Goal: Register for event/course

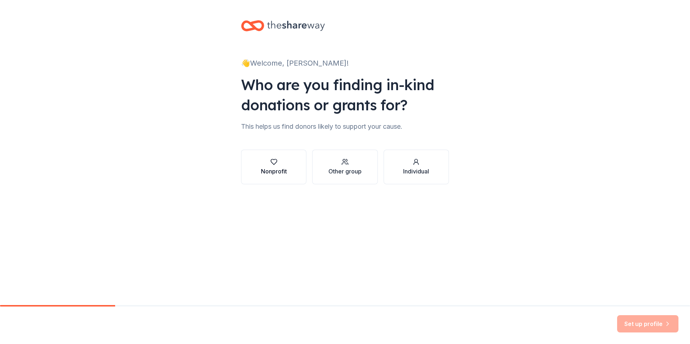
click at [275, 167] on div "Nonprofit" at bounding box center [274, 171] width 26 height 9
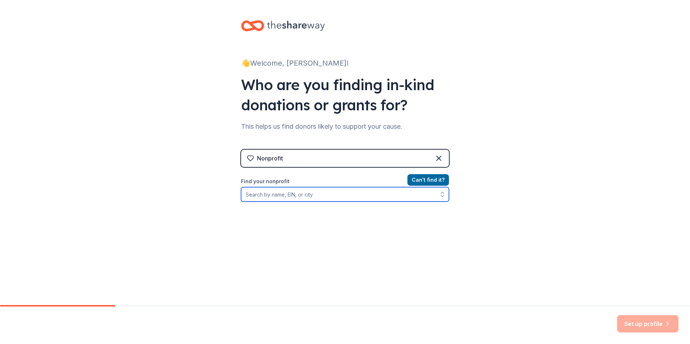
click at [316, 195] on input "Find your nonprofit" at bounding box center [345, 194] width 208 height 14
type input "A"
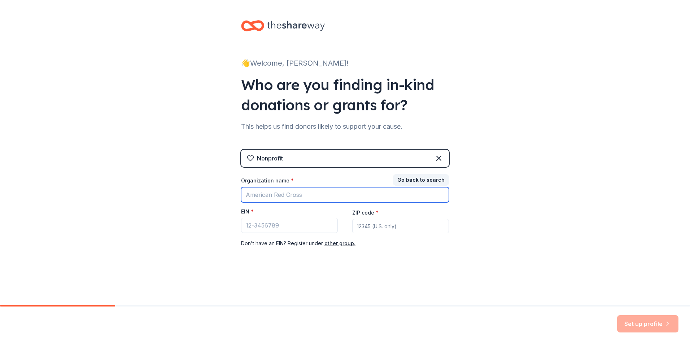
click at [312, 194] on input "Organization name *" at bounding box center [345, 194] width 208 height 15
type input "H"
type input "Area Five Healthy Families"
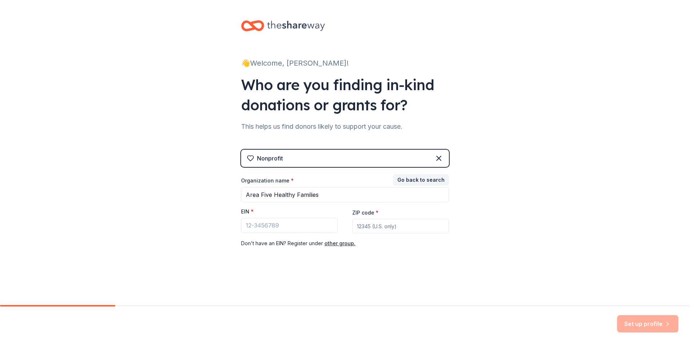
type input "46947"
click at [302, 225] on input "EIN *" at bounding box center [289, 225] width 97 height 15
click at [291, 223] on input "EIN *" at bounding box center [289, 225] width 97 height 15
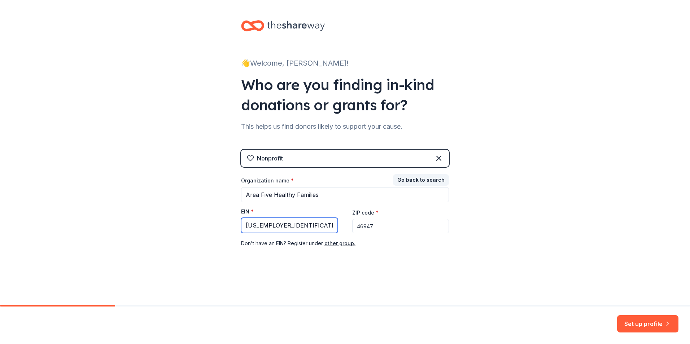
type input "[US_EMPLOYER_IDENTIFICATION_NUMBER]"
click at [633, 331] on button "Set up profile" at bounding box center [647, 323] width 61 height 17
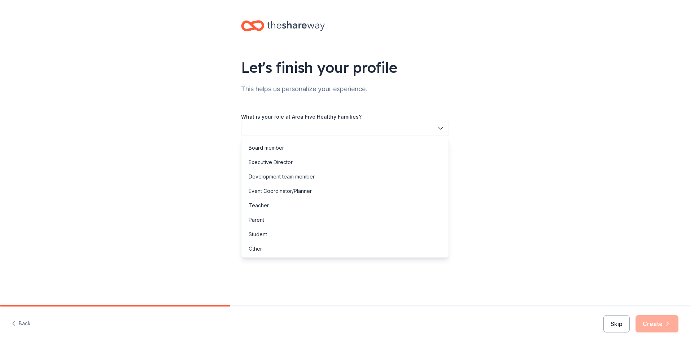
click at [326, 124] on button "button" at bounding box center [345, 128] width 208 height 15
click at [256, 247] on div "Other" at bounding box center [255, 249] width 13 height 9
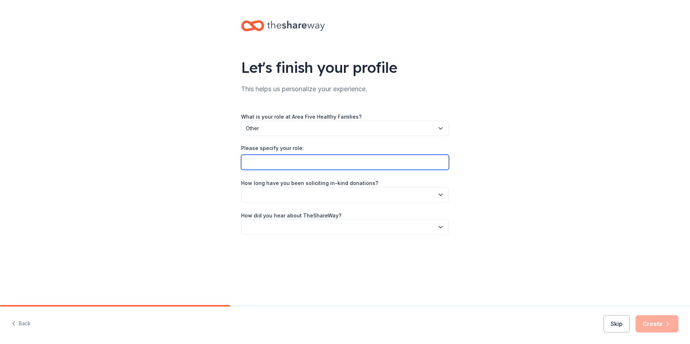
click at [295, 161] on input "Please specify your role:" at bounding box center [345, 162] width 208 height 15
type input "s"
type input "Supervisor"
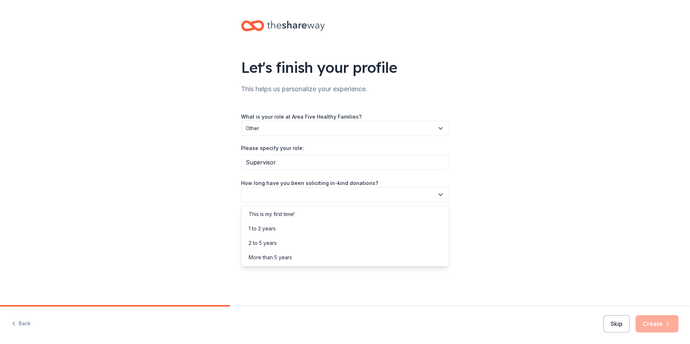
click at [324, 190] on button "button" at bounding box center [345, 194] width 208 height 15
click at [288, 215] on div "This is my first time!" at bounding box center [272, 214] width 46 height 9
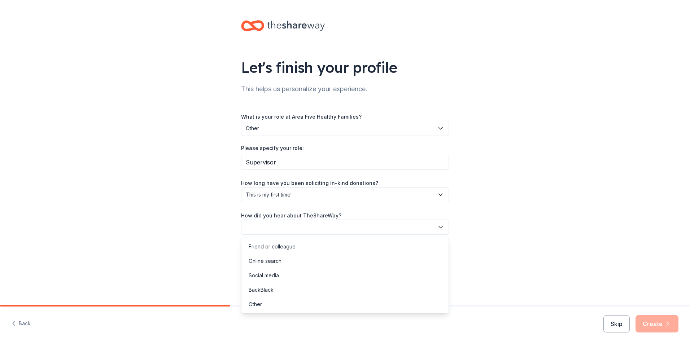
click at [305, 223] on button "button" at bounding box center [345, 227] width 208 height 15
click at [258, 304] on div "Other" at bounding box center [255, 304] width 13 height 9
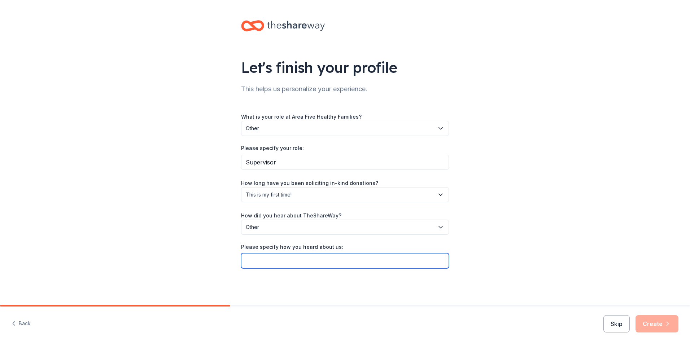
click at [281, 257] on input "Please specify how you heard about us:" at bounding box center [345, 260] width 208 height 15
type input "Caseys employee"
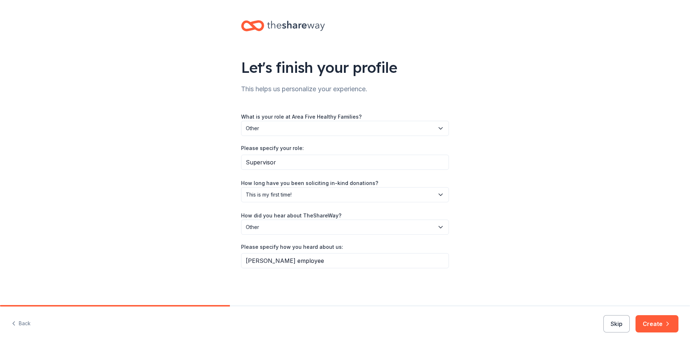
drag, startPoint x: 658, startPoint y: 325, endPoint x: 585, endPoint y: 304, distance: 76.1
click at [657, 325] on button "Create" at bounding box center [657, 323] width 43 height 17
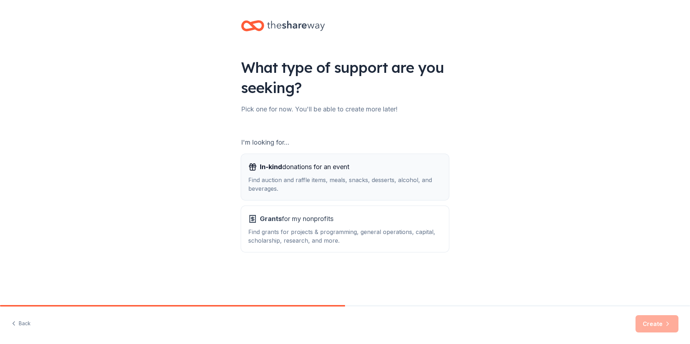
click at [282, 178] on div "Find auction and raffle items, meals, snacks, desserts, alcohol, and beverages." at bounding box center [344, 184] width 193 height 17
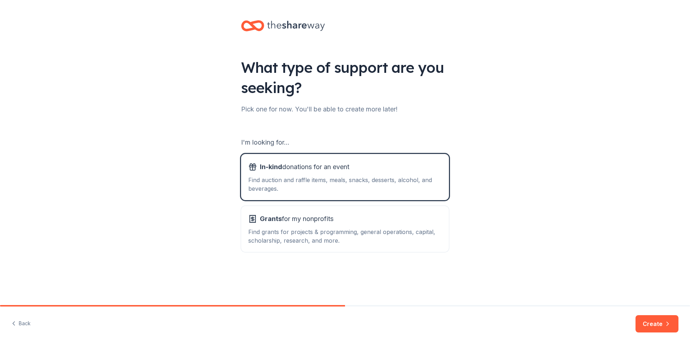
drag, startPoint x: 654, startPoint y: 325, endPoint x: 605, endPoint y: 316, distance: 49.8
click at [653, 325] on button "Create" at bounding box center [657, 323] width 43 height 17
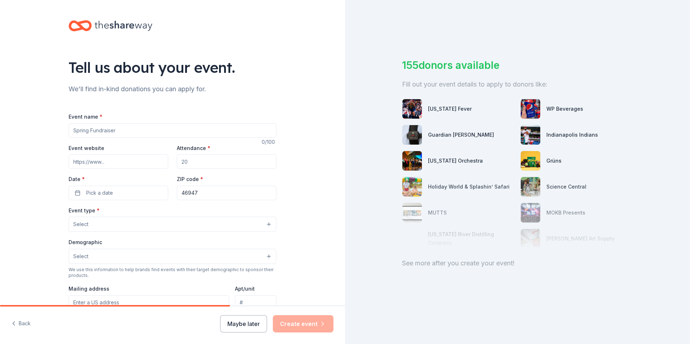
click at [166, 130] on input "Event name *" at bounding box center [173, 130] width 208 height 14
type input "Fall Healhy Families Group"
click at [136, 168] on input "Event website" at bounding box center [119, 161] width 100 height 14
type input "jbeall@areafive.com"
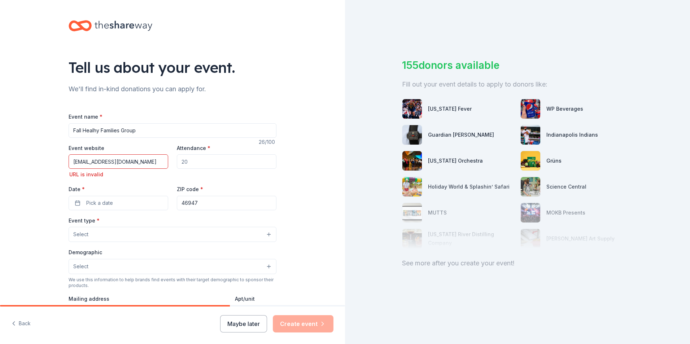
click at [203, 165] on input "Attendance *" at bounding box center [227, 161] width 100 height 14
drag, startPoint x: 129, startPoint y: 162, endPoint x: 47, endPoint y: 161, distance: 81.2
click at [47, 161] on div "Tell us about your event. We'll find in-kind donations you can apply for. Event…" at bounding box center [172, 245] width 345 height 491
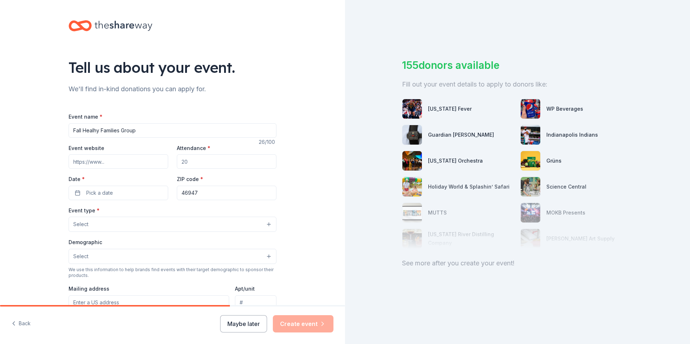
click at [191, 164] on input "Attendance *" at bounding box center [227, 161] width 100 height 14
type input "30"
click at [129, 196] on button "Pick a date" at bounding box center [119, 193] width 100 height 14
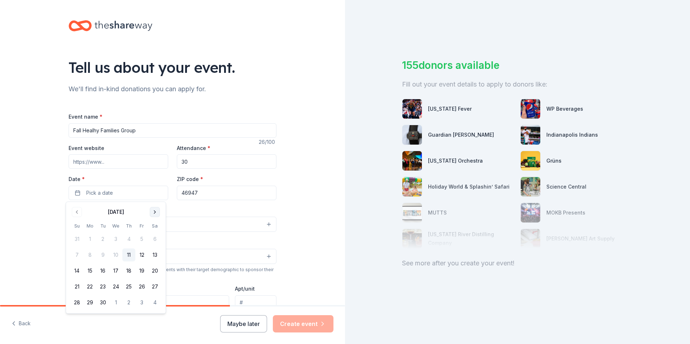
click at [156, 214] on button "Go to next month" at bounding box center [155, 212] width 10 height 10
click at [117, 240] on button "1" at bounding box center [115, 239] width 13 height 13
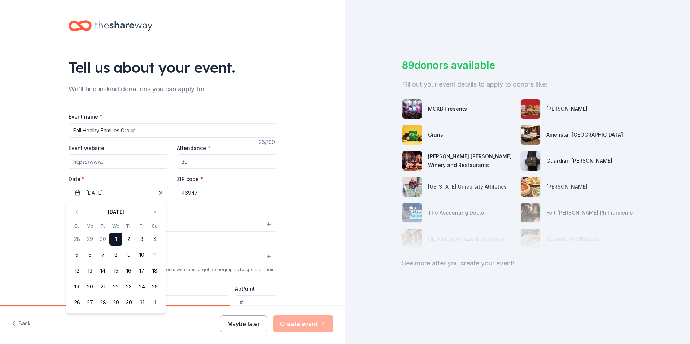
click at [300, 207] on div "Tell us about your event. We'll find in-kind donations you can apply for. Event…" at bounding box center [172, 240] width 345 height 480
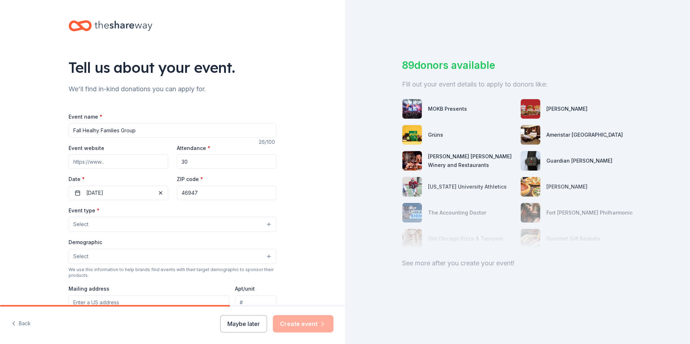
click at [156, 225] on button "Select" at bounding box center [173, 224] width 208 height 15
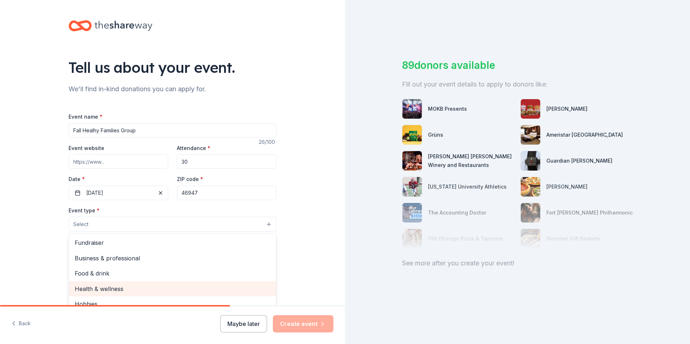
click at [145, 288] on span "Health & wellness" at bounding box center [173, 288] width 196 height 9
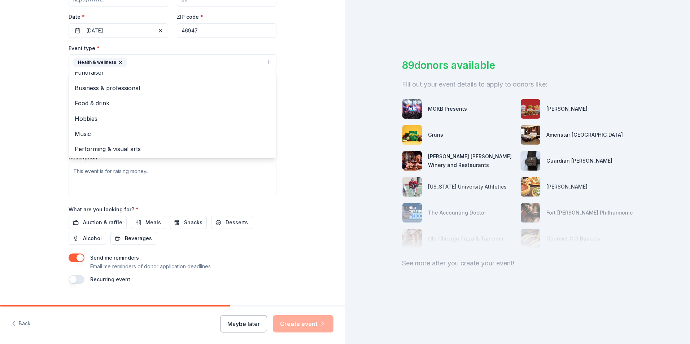
scroll to position [167, 0]
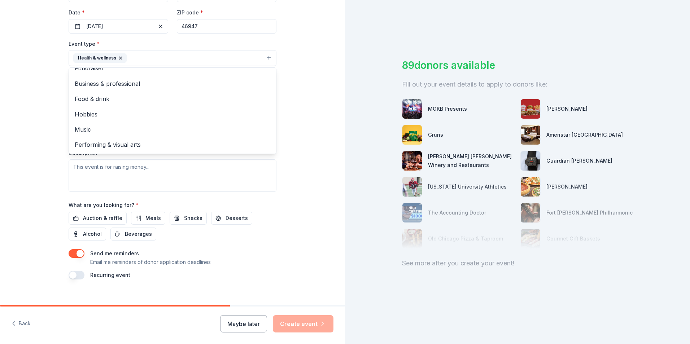
click at [307, 196] on div "Tell us about your event. We'll find in-kind donations you can apply for. Event…" at bounding box center [172, 73] width 345 height 481
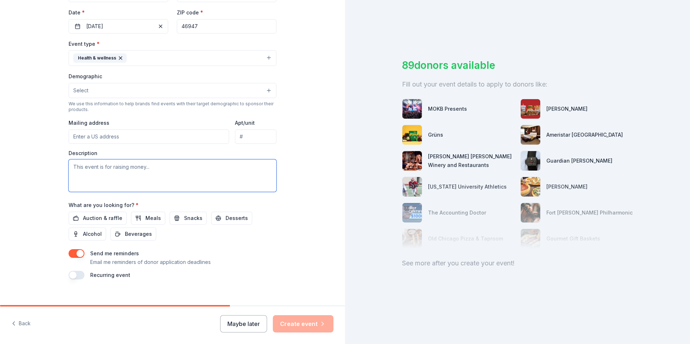
click at [189, 175] on textarea at bounding box center [173, 176] width 208 height 32
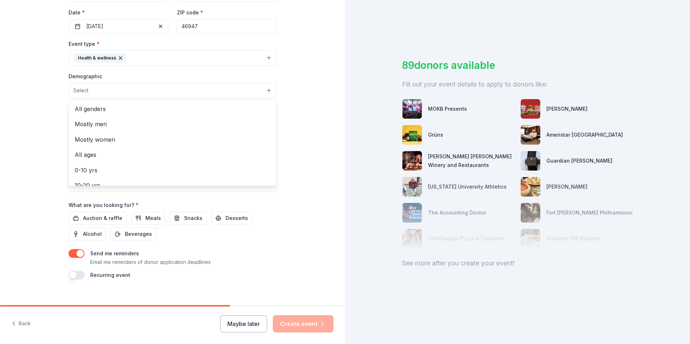
click at [215, 90] on button "Select" at bounding box center [173, 90] width 208 height 15
click at [118, 174] on span "0-10 yrs" at bounding box center [173, 170] width 196 height 9
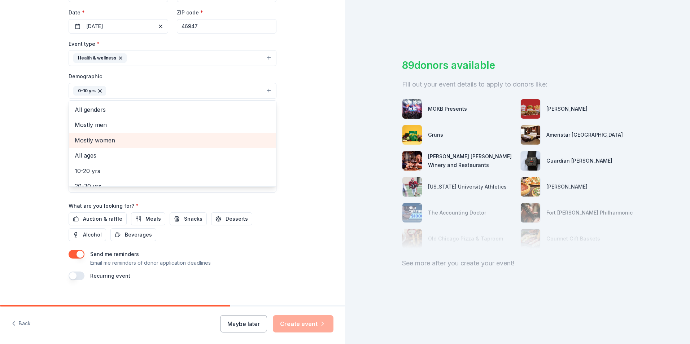
click at [122, 141] on span "Mostly women" at bounding box center [173, 140] width 196 height 9
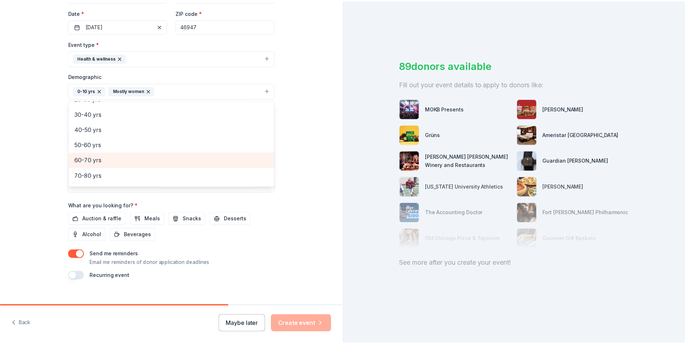
scroll to position [85, 0]
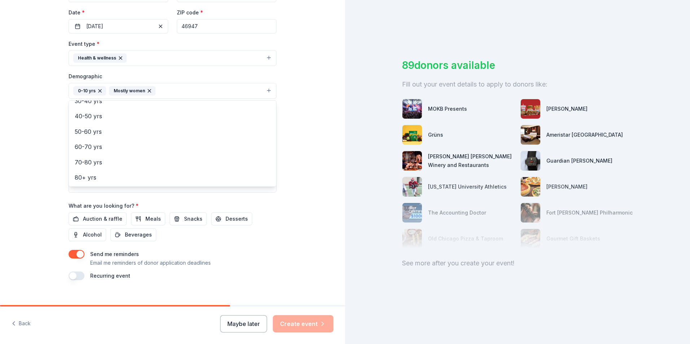
click at [310, 194] on div "Tell us about your event. We'll find in-kind donations you can apply for. Event…" at bounding box center [172, 74] width 345 height 482
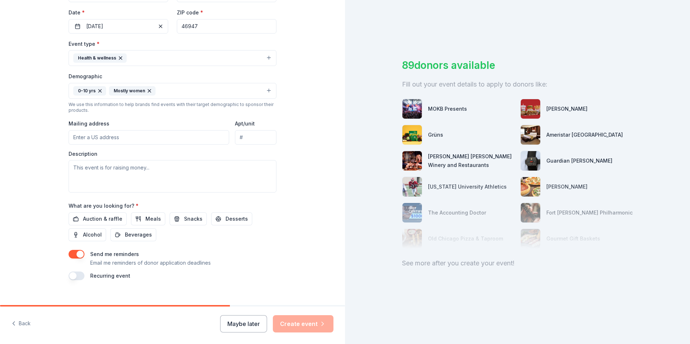
click at [178, 138] on input "Mailing address" at bounding box center [149, 137] width 161 height 14
click at [289, 141] on div "Tell us about your event. We'll find in-kind donations you can apply for. Event…" at bounding box center [172, 74] width 345 height 482
click at [154, 136] on input "1801 SMITH ST" at bounding box center [149, 137] width 161 height 14
type input "1801 Smith Street, Logansport, IN, 46947"
click at [128, 172] on textarea at bounding box center [173, 176] width 208 height 32
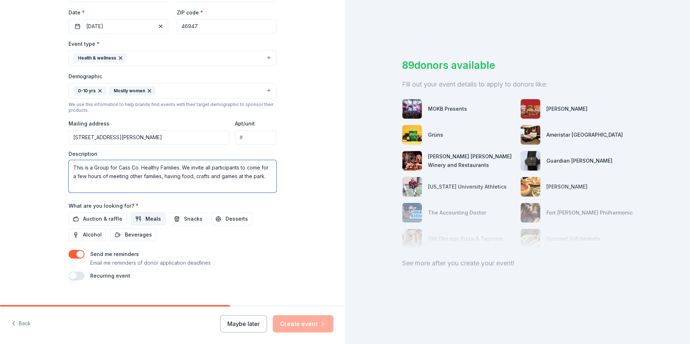
type textarea "This is a Group for Cass Co. Healthy Families. We invite all participants to co…"
click at [139, 218] on button "Meals" at bounding box center [148, 219] width 34 height 13
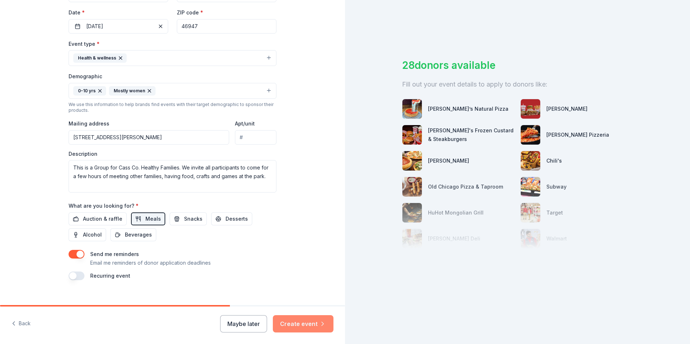
click at [301, 322] on button "Create event" at bounding box center [303, 323] width 61 height 17
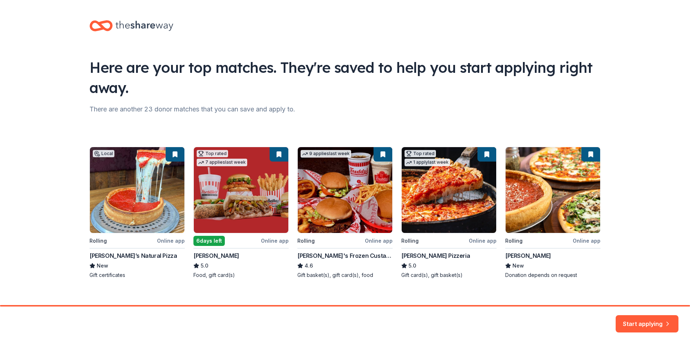
click at [633, 329] on div "Start applying" at bounding box center [647, 323] width 63 height 17
click at [633, 321] on button "Start applying" at bounding box center [647, 319] width 63 height 17
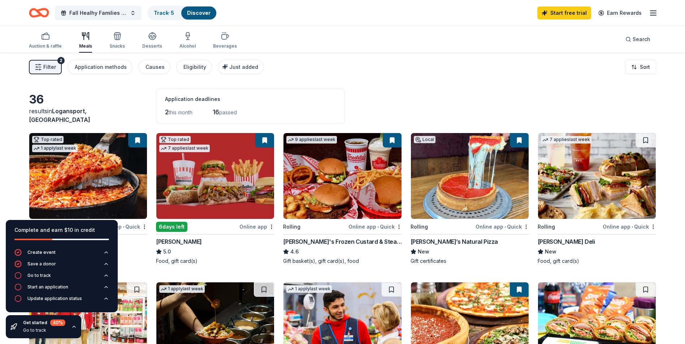
click at [135, 250] on div "5.0" at bounding box center [88, 252] width 118 height 9
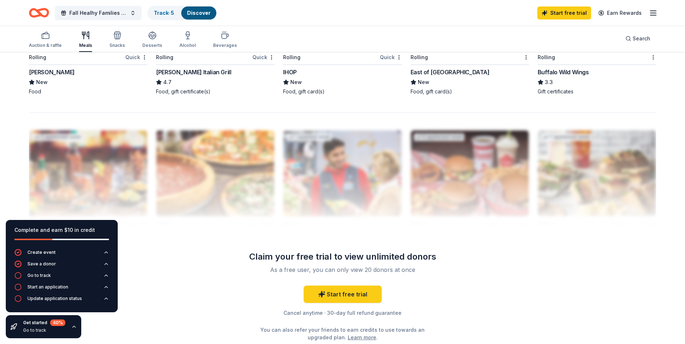
scroll to position [649, 0]
